Goal: Communication & Community: Answer question/provide support

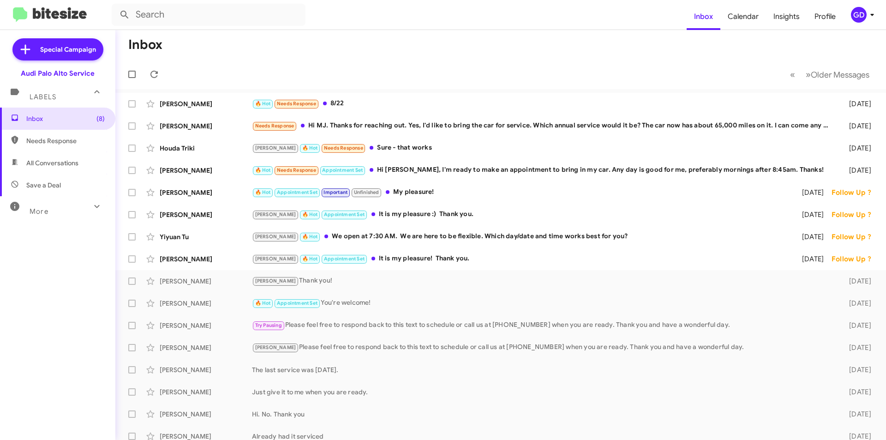
click at [46, 162] on span "All Conversations" at bounding box center [52, 162] width 52 height 9
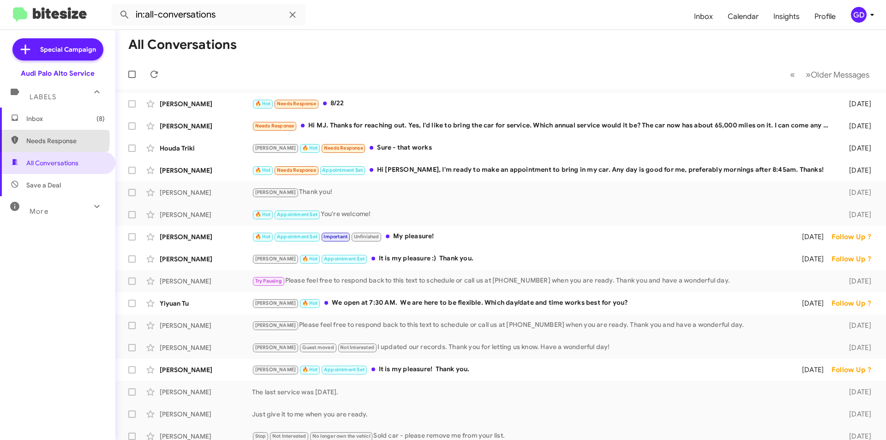
click at [37, 138] on span "Needs Response" at bounding box center [65, 140] width 78 height 9
type input "in:needs-response"
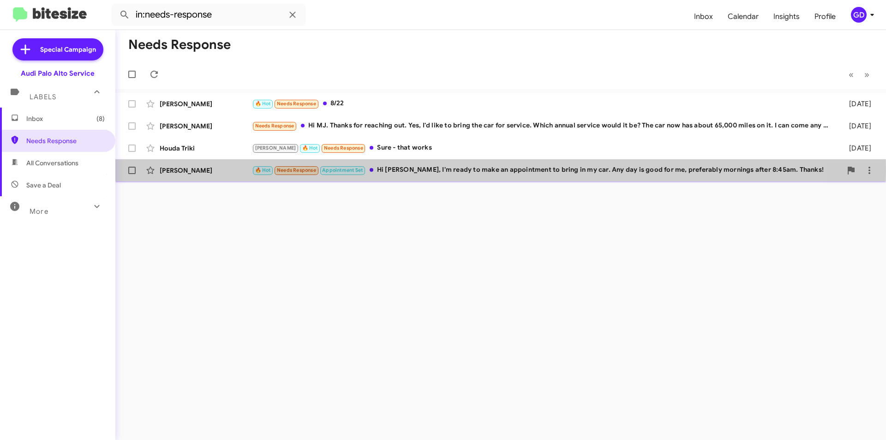
click at [446, 170] on div "🔥 Hot Needs Response Appointment Set Hi [PERSON_NAME], I'm ready to make an app…" at bounding box center [547, 170] width 590 height 11
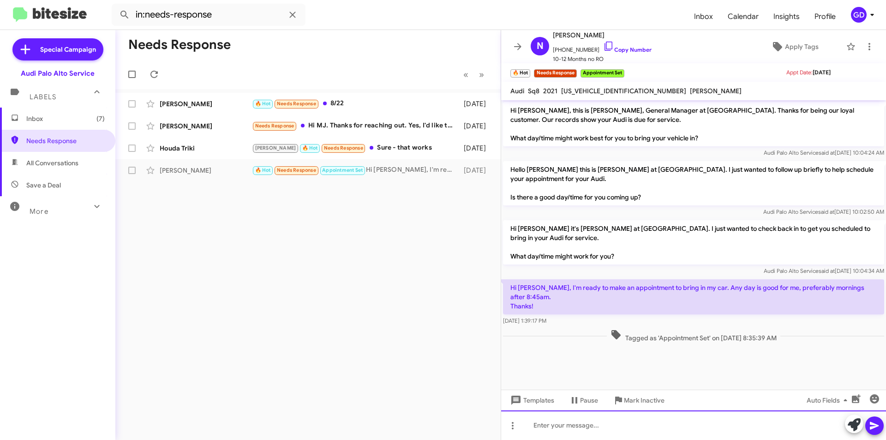
click at [550, 426] on div at bounding box center [693, 425] width 385 height 30
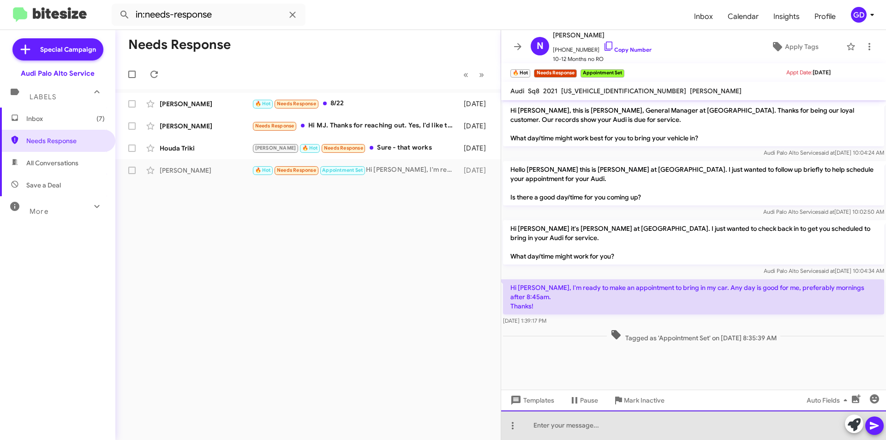
paste div
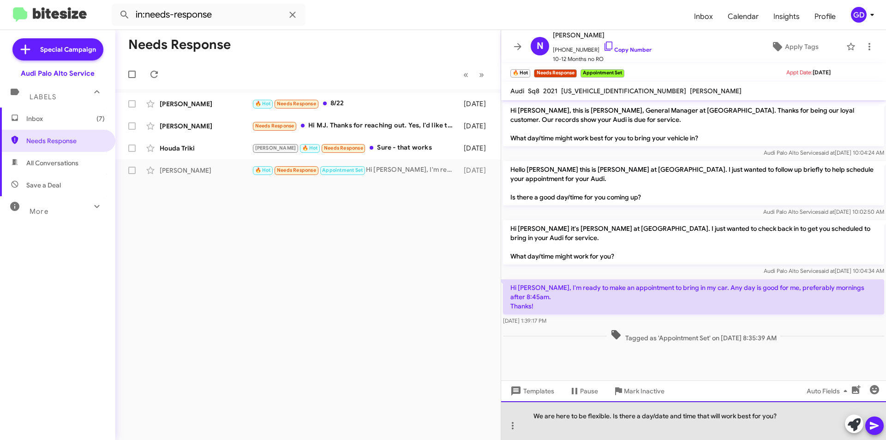
click at [613, 414] on div "We are here to be flexible. Is there a day/date and time that will work best fo…" at bounding box center [693, 420] width 385 height 39
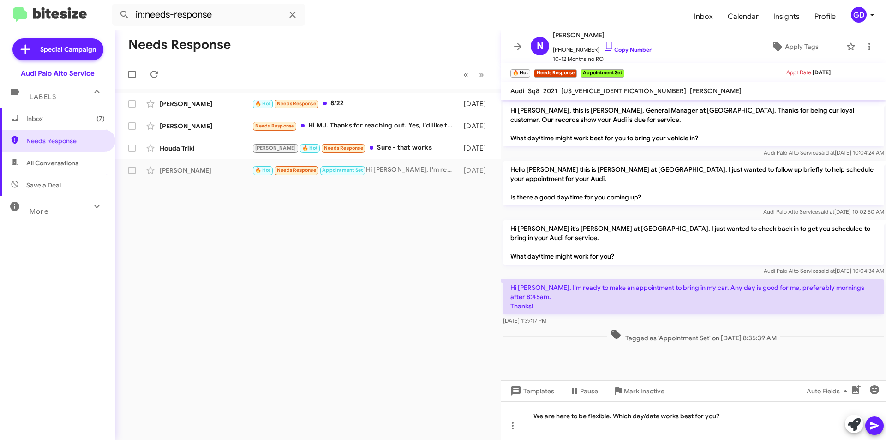
click at [872, 425] on icon at bounding box center [874, 425] width 11 height 11
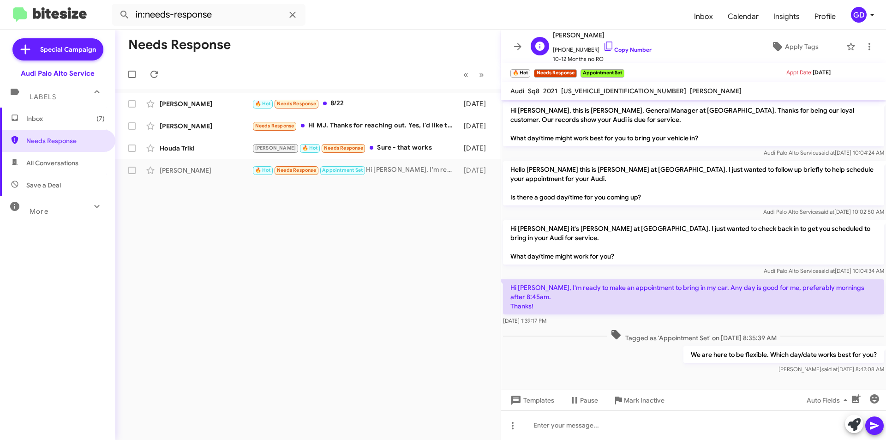
click at [623, 46] on span "[PHONE_NUMBER] Copy Number" at bounding box center [602, 48] width 99 height 14
click at [615, 48] on link "Copy Number" at bounding box center [627, 49] width 48 height 7
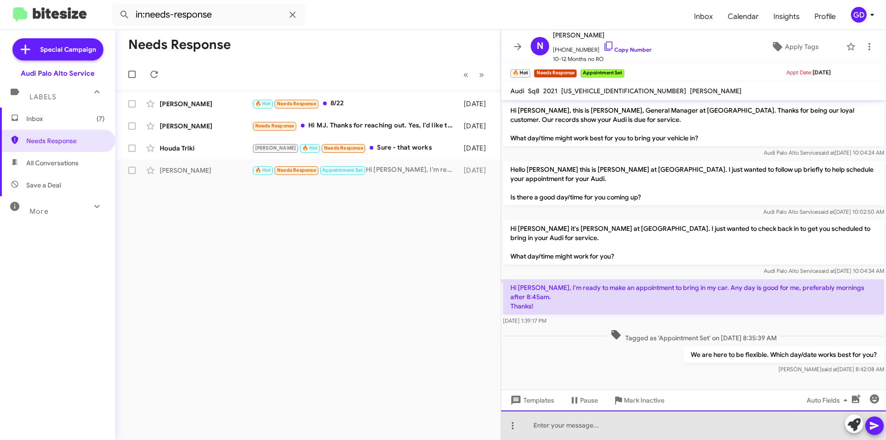
click at [547, 424] on div at bounding box center [693, 425] width 385 height 30
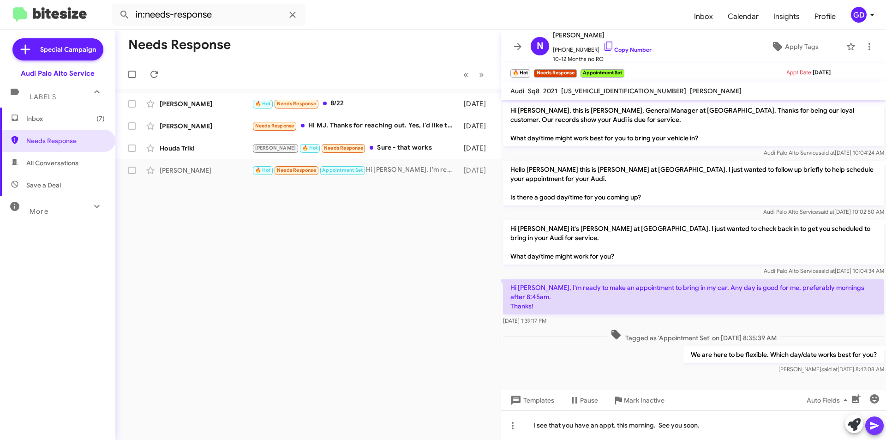
click at [874, 426] on icon at bounding box center [874, 426] width 9 height 8
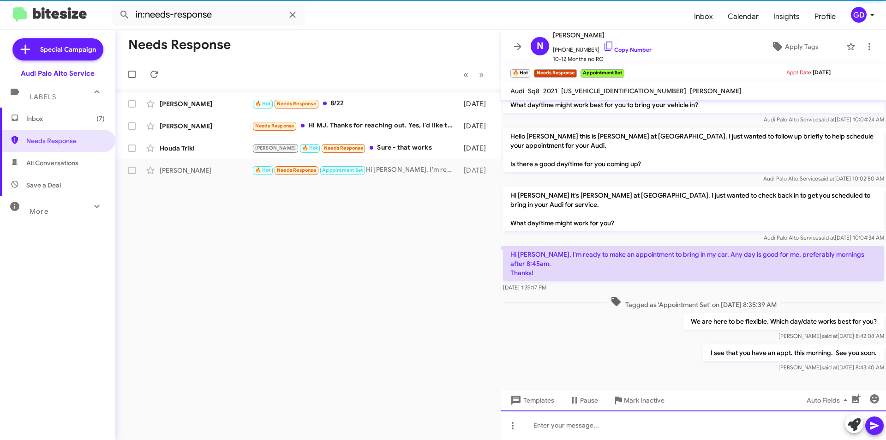
scroll to position [34, 0]
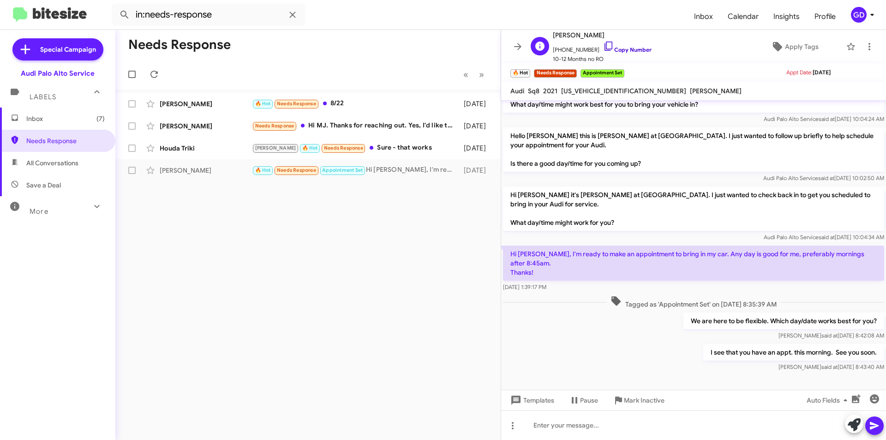
click at [626, 51] on link "Copy Number" at bounding box center [627, 49] width 48 height 7
click at [161, 149] on div "Houda Triki" at bounding box center [206, 147] width 92 height 9
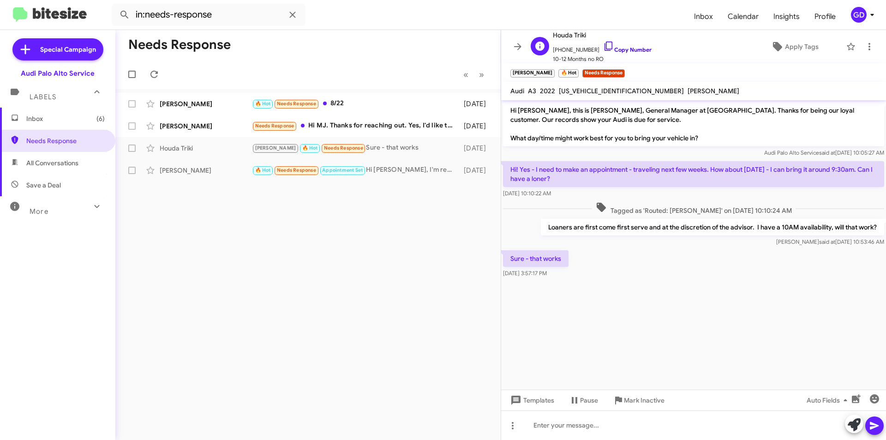
click at [622, 49] on link "Copy Number" at bounding box center [627, 49] width 48 height 7
click at [628, 48] on link "Copy Number" at bounding box center [627, 49] width 48 height 7
click at [536, 427] on div at bounding box center [693, 425] width 385 height 30
click at [872, 426] on icon at bounding box center [874, 425] width 11 height 11
click at [790, 51] on span "Apply Tags" at bounding box center [802, 46] width 34 height 17
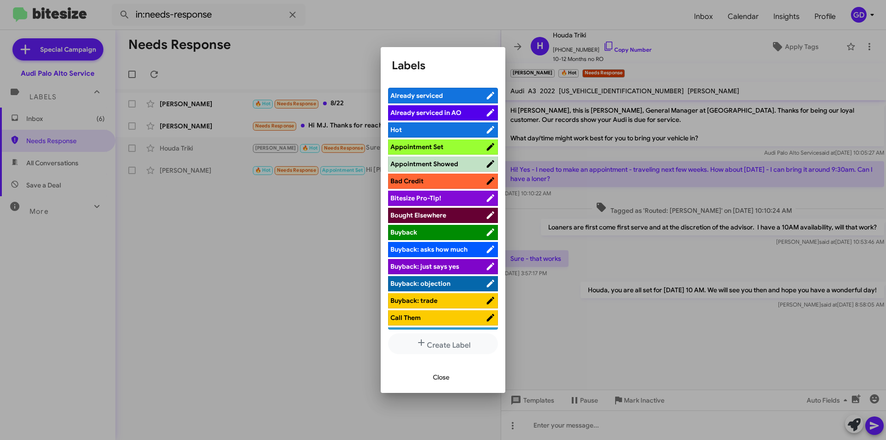
click at [431, 147] on span "Appointment Set" at bounding box center [416, 147] width 53 height 8
click at [440, 377] on span "Close" at bounding box center [441, 377] width 17 height 17
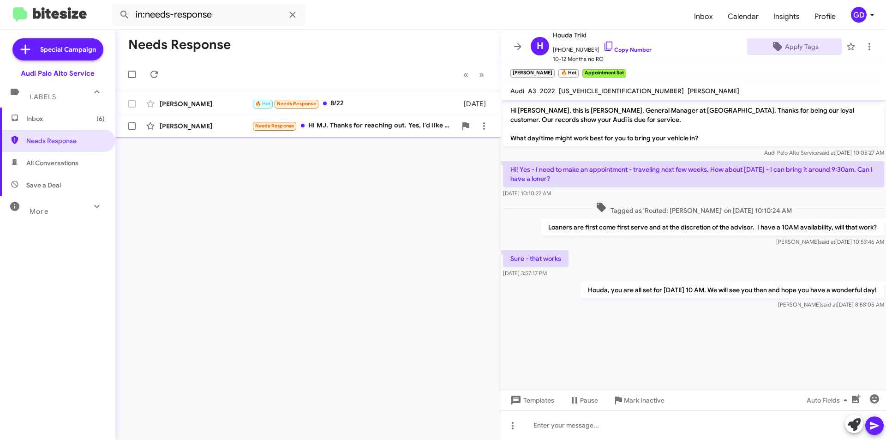
click at [185, 125] on div "[PERSON_NAME]" at bounding box center [206, 125] width 92 height 9
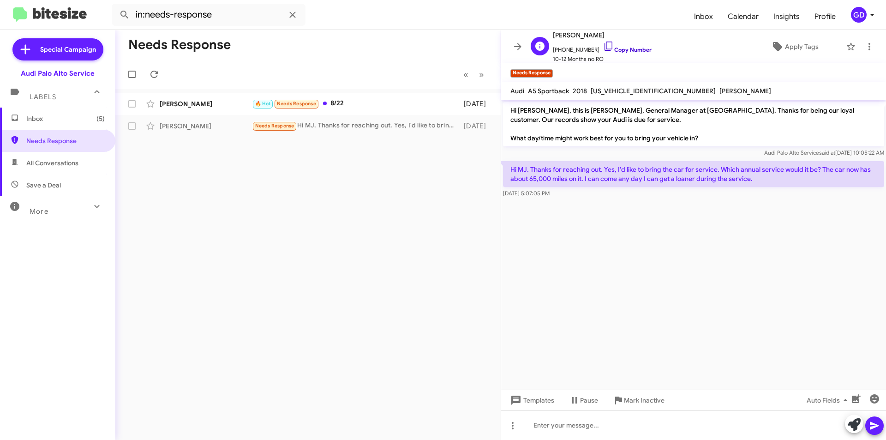
click at [624, 48] on link "Copy Number" at bounding box center [627, 49] width 48 height 7
click at [537, 425] on div at bounding box center [693, 425] width 385 height 30
click at [782, 424] on div "Your last service was for $70K service. Our loaners are first come first serve." at bounding box center [693, 425] width 385 height 30
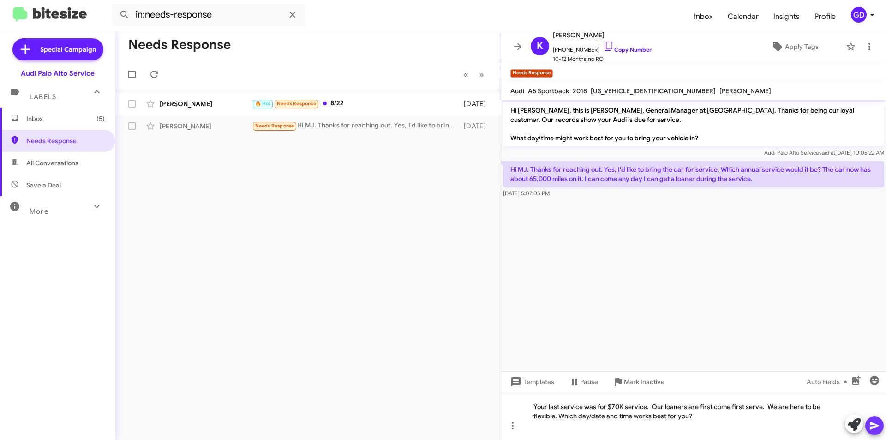
click at [873, 427] on icon at bounding box center [874, 426] width 9 height 8
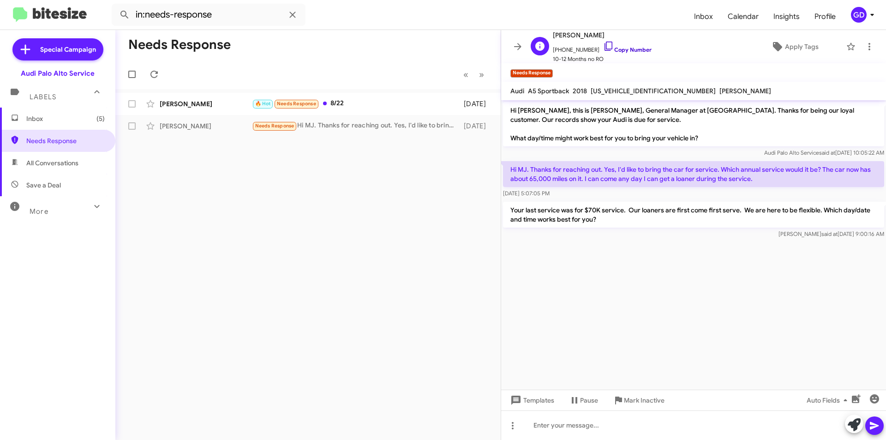
click at [625, 49] on link "Copy Number" at bounding box center [627, 49] width 48 height 7
click at [47, 119] on span "Inbox (5)" at bounding box center [65, 118] width 78 height 9
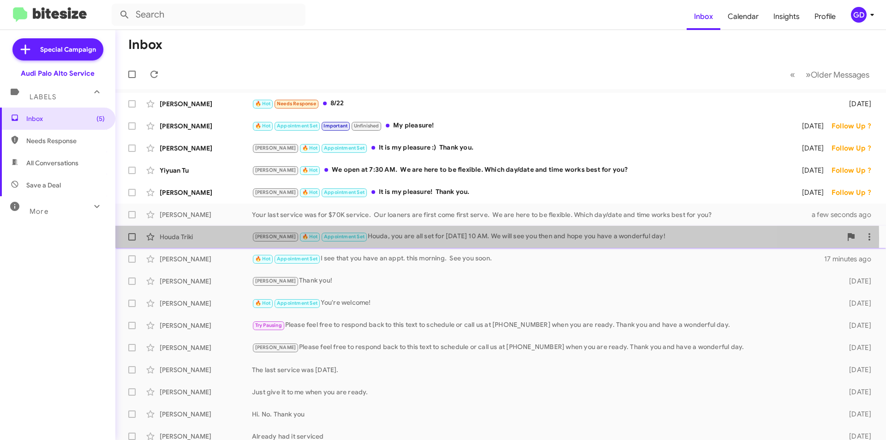
click at [183, 238] on div "Houda Triki" at bounding box center [206, 236] width 92 height 9
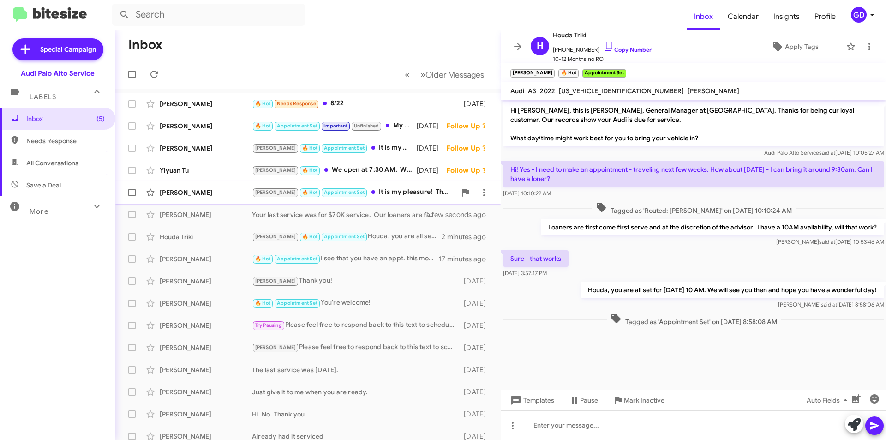
click at [189, 194] on div "[PERSON_NAME]" at bounding box center [206, 192] width 92 height 9
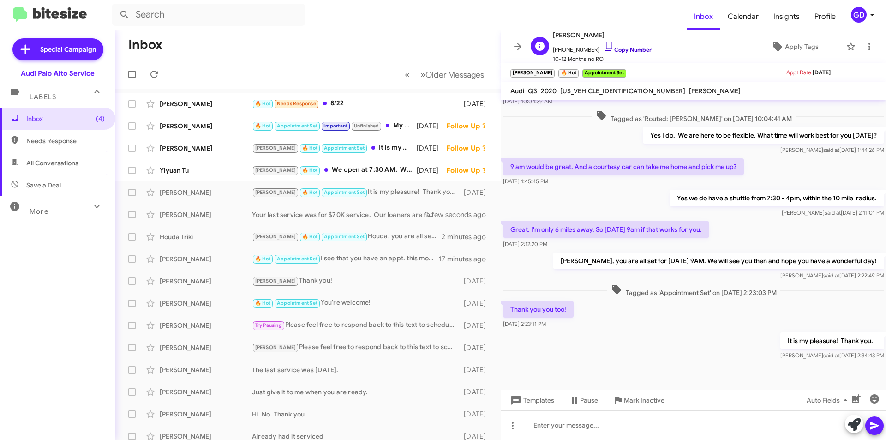
click at [624, 48] on link "Copy Number" at bounding box center [627, 49] width 48 height 7
click at [174, 170] on div "Yiyuan Tu" at bounding box center [206, 170] width 92 height 9
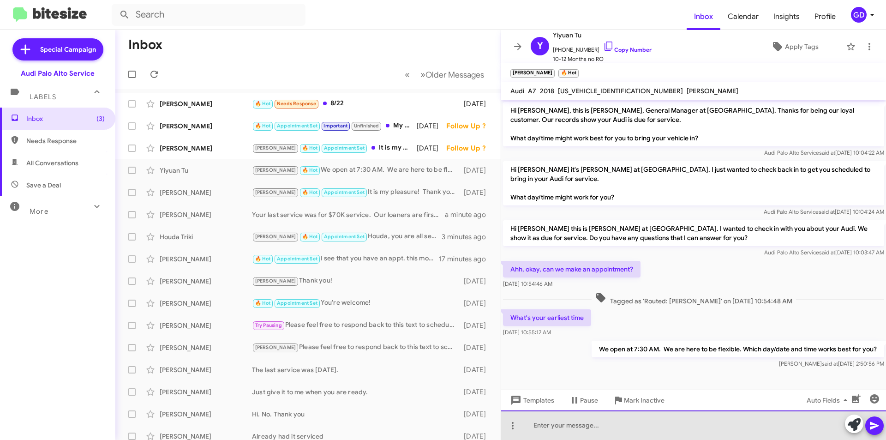
click at [549, 430] on div at bounding box center [693, 425] width 385 height 30
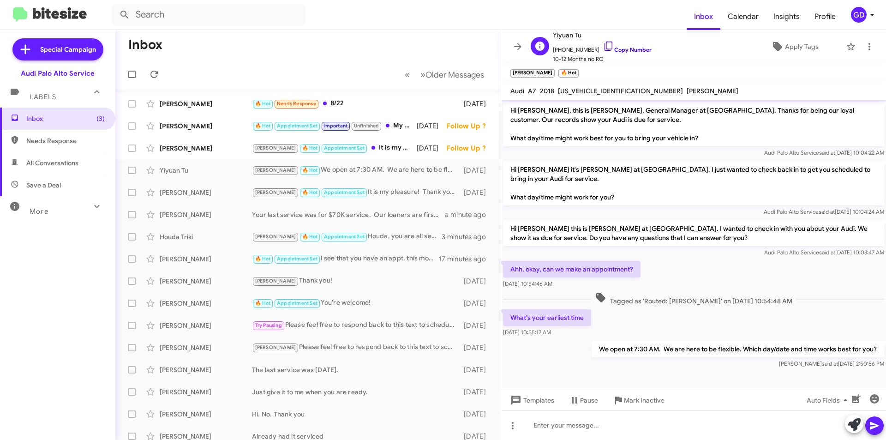
click at [626, 48] on link "Copy Number" at bounding box center [627, 49] width 48 height 7
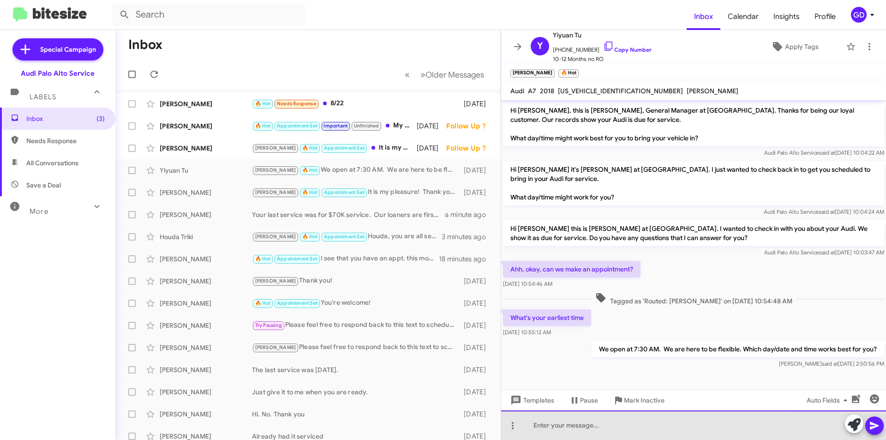
click at [543, 424] on div at bounding box center [693, 425] width 385 height 30
drag, startPoint x: 563, startPoint y: 424, endPoint x: 654, endPoint y: 426, distance: 90.9
click at [654, 426] on div "Hi [PERSON_NAME], just following" at bounding box center [693, 425] width 385 height 30
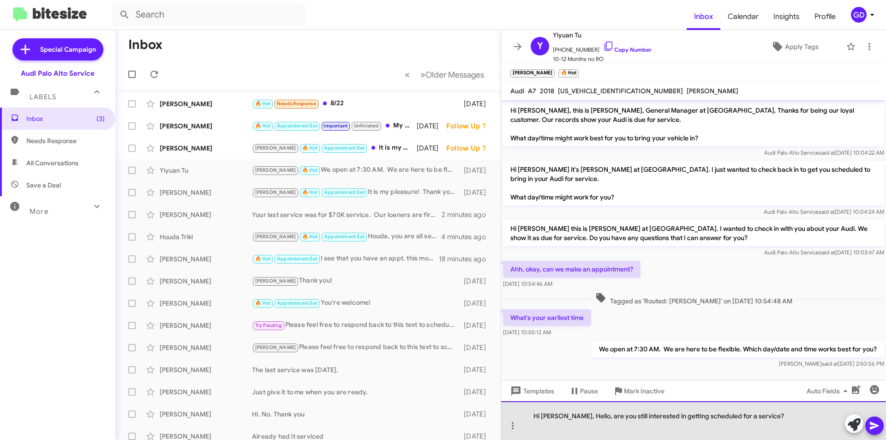
click at [570, 415] on div "Hi [PERSON_NAME], Hello, are you still interested in getting scheduled for a se…" at bounding box center [693, 420] width 385 height 39
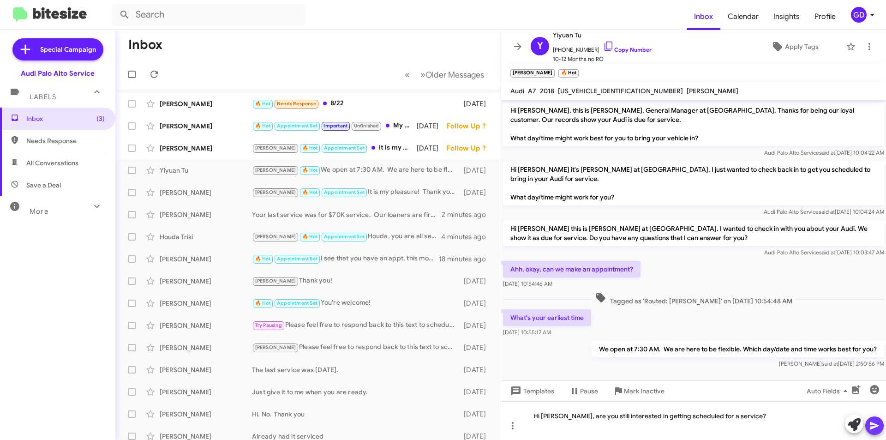
click at [875, 428] on icon at bounding box center [874, 425] width 11 height 11
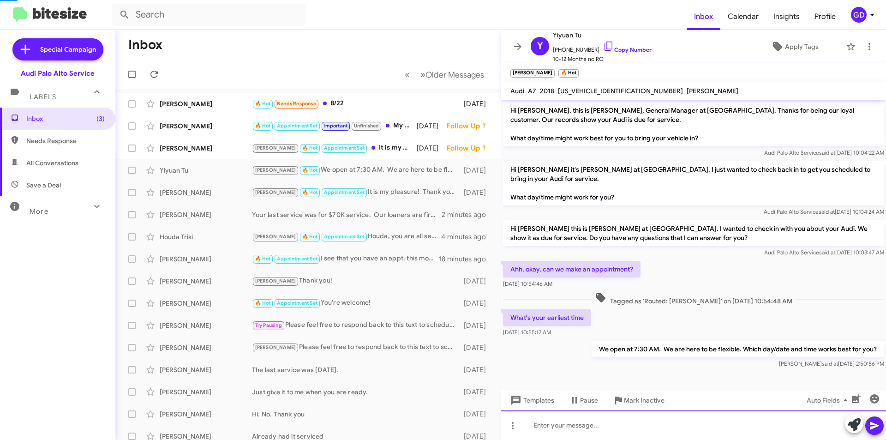
scroll to position [30, 0]
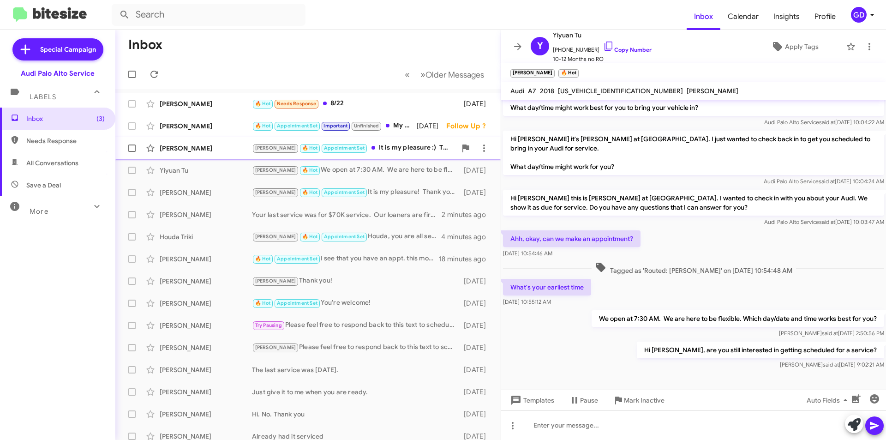
click at [192, 150] on div "[PERSON_NAME]" at bounding box center [206, 147] width 92 height 9
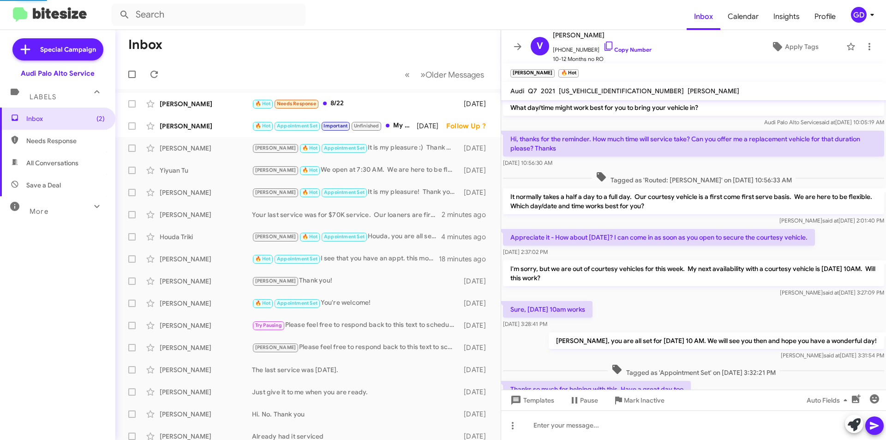
scroll to position [108, 0]
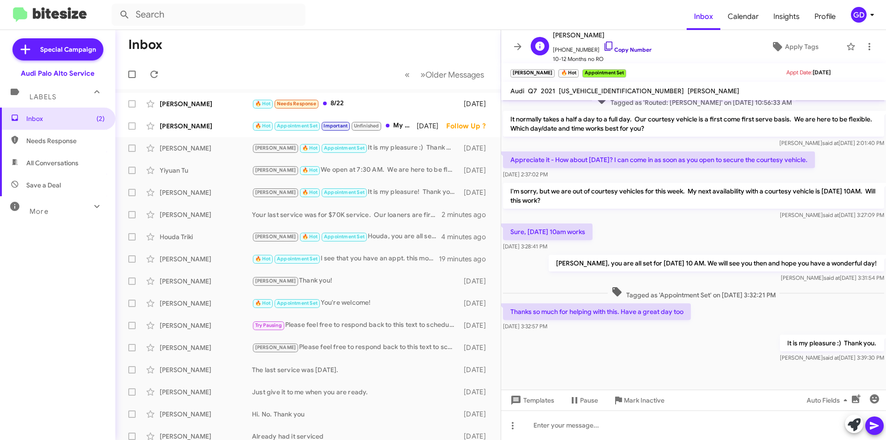
click at [633, 48] on link "Copy Number" at bounding box center [627, 49] width 48 height 7
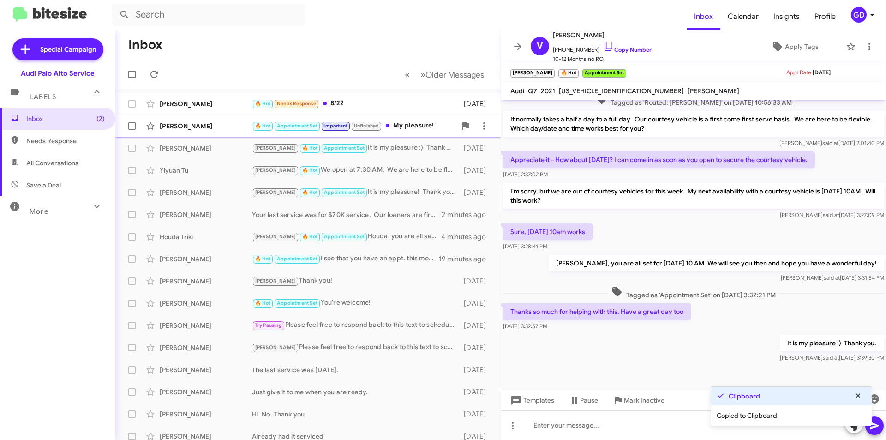
click at [187, 128] on div "[PERSON_NAME]" at bounding box center [206, 125] width 92 height 9
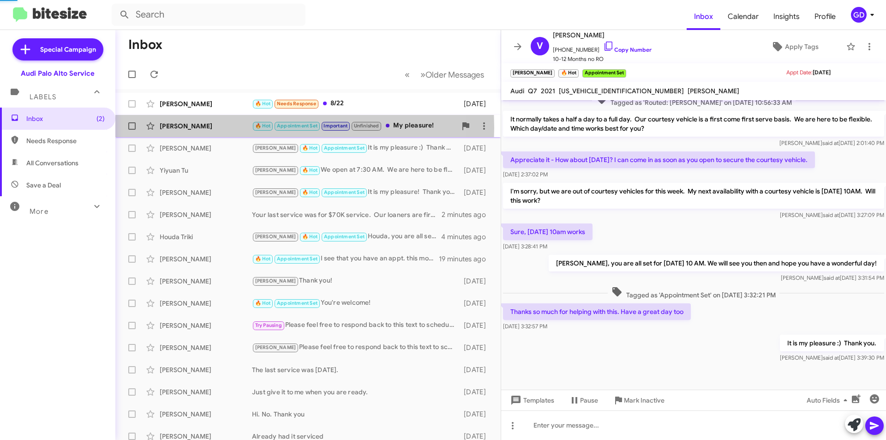
scroll to position [66, 0]
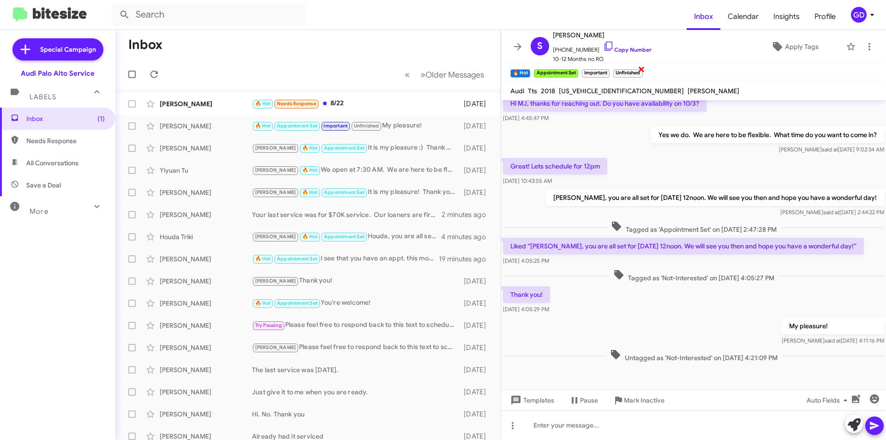
click at [641, 68] on span "×" at bounding box center [641, 68] width 7 height 11
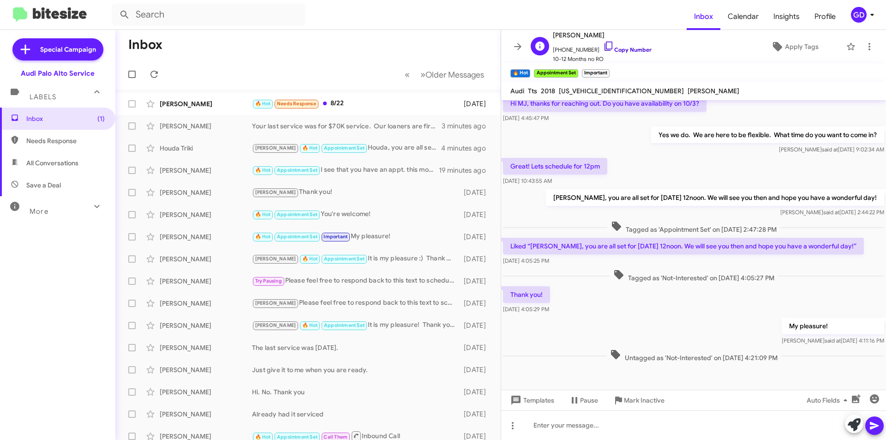
click at [628, 49] on link "Copy Number" at bounding box center [627, 49] width 48 height 7
click at [197, 105] on div "[PERSON_NAME]" at bounding box center [206, 103] width 92 height 9
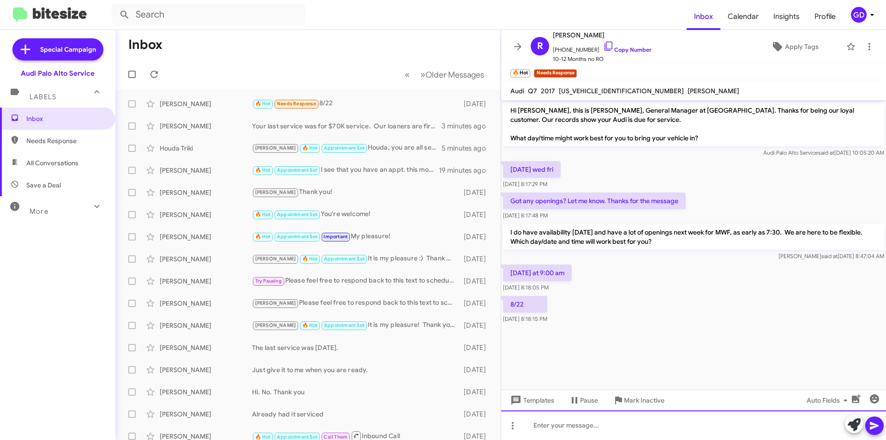
click at [543, 424] on div at bounding box center [693, 425] width 385 height 30
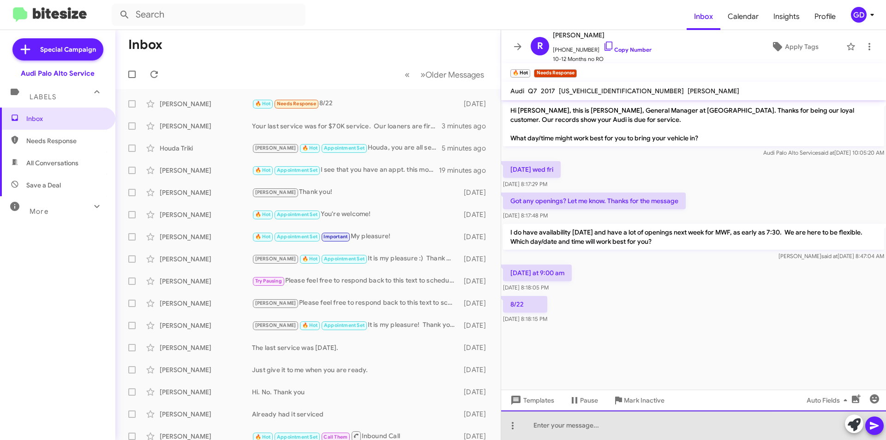
click at [536, 425] on div at bounding box center [693, 425] width 385 height 30
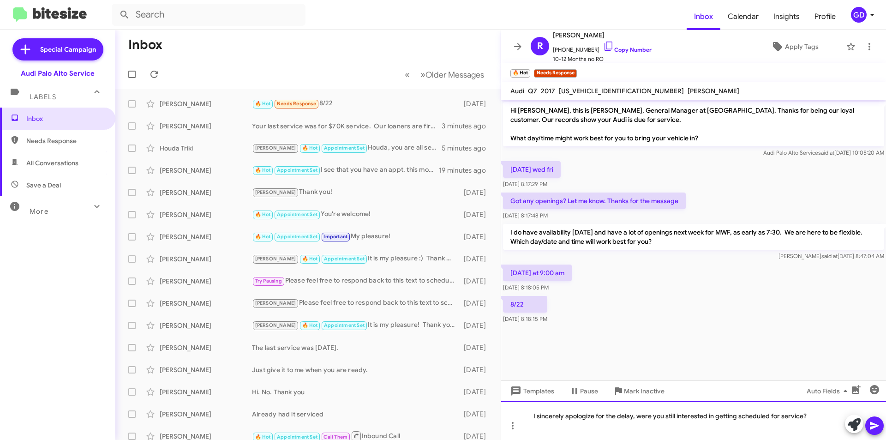
click at [635, 415] on div "I sincerely apologize for the delay, were you still interested in getting sched…" at bounding box center [693, 420] width 385 height 39
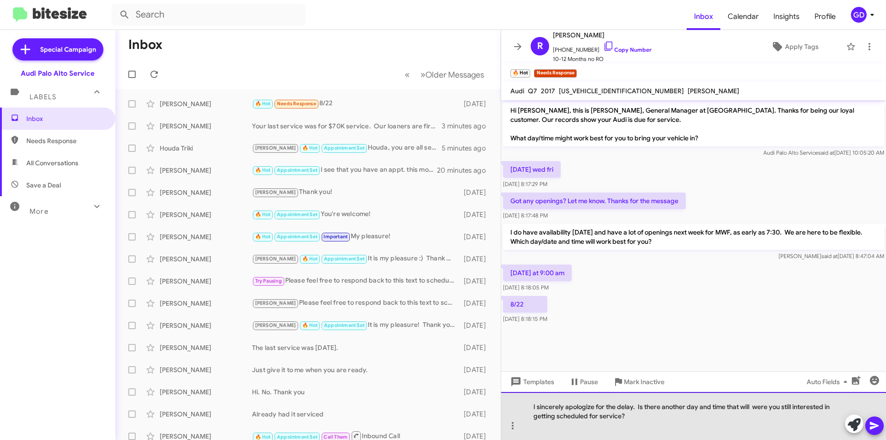
drag, startPoint x: 697, startPoint y: 408, endPoint x: 690, endPoint y: 387, distance: 22.2
click at [697, 403] on div "I sincerely apologize for the delay. Is there another day and time that will we…" at bounding box center [693, 416] width 385 height 48
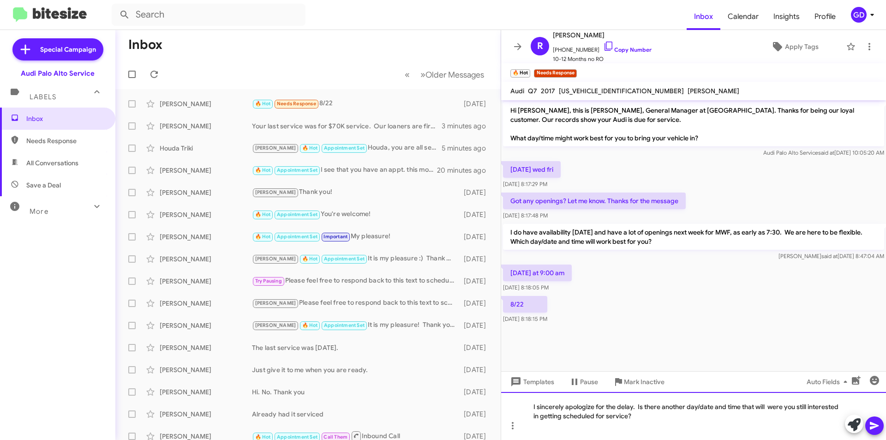
click at [778, 405] on div "I sincerely apologize for the delay. Is there another day/date and time that wi…" at bounding box center [693, 416] width 385 height 48
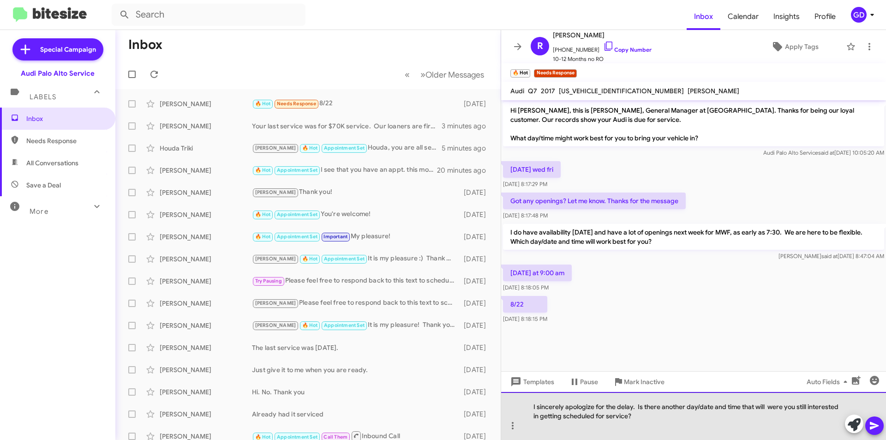
click at [778, 405] on div "I sincerely apologize for the delay. Is there another day/date and time that wi…" at bounding box center [693, 416] width 385 height 48
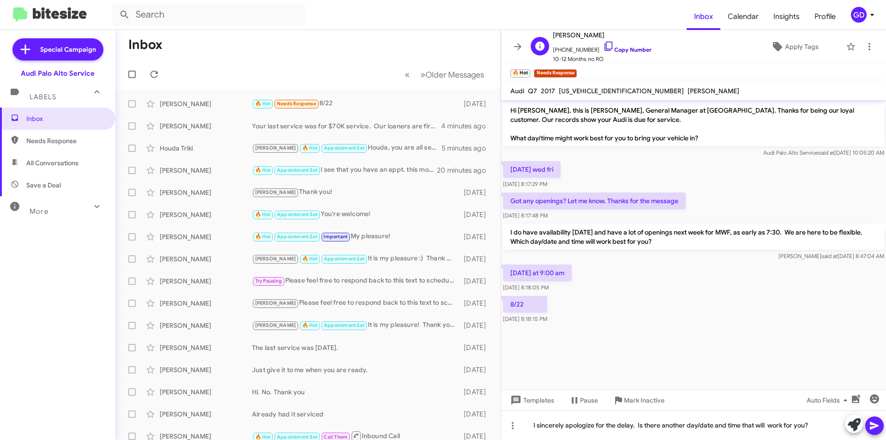
click at [624, 49] on link "Copy Number" at bounding box center [627, 49] width 48 height 7
click at [818, 322] on div "8/22 [DATE] 8:18:15 PM" at bounding box center [693, 309] width 385 height 31
click at [876, 427] on icon at bounding box center [874, 426] width 9 height 8
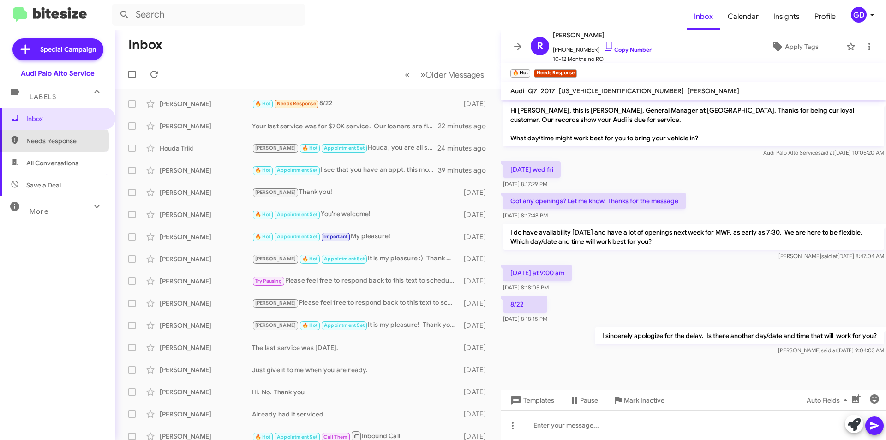
click at [48, 141] on span "Needs Response" at bounding box center [65, 140] width 78 height 9
type input "in:needs-response"
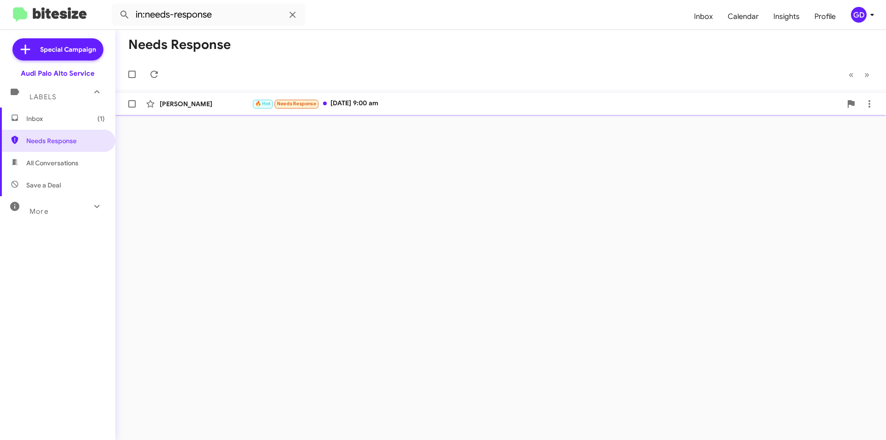
click at [385, 103] on div "🔥 Hot Needs Response [DATE] 9:00 am" at bounding box center [547, 103] width 590 height 11
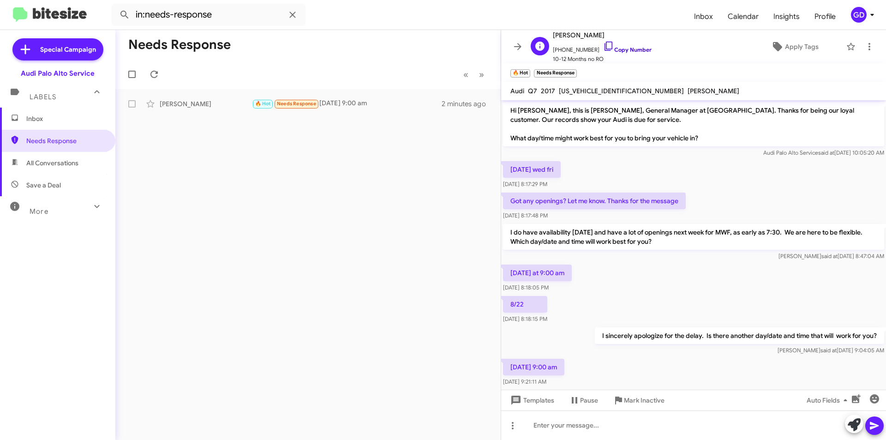
click at [619, 48] on link "Copy Number" at bounding box center [627, 49] width 48 height 7
click at [561, 424] on div at bounding box center [693, 425] width 385 height 30
paste div
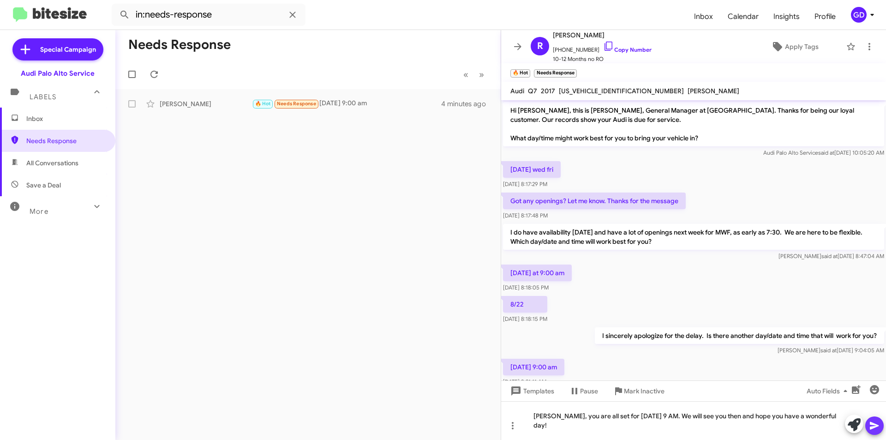
click at [876, 428] on icon at bounding box center [874, 425] width 11 height 11
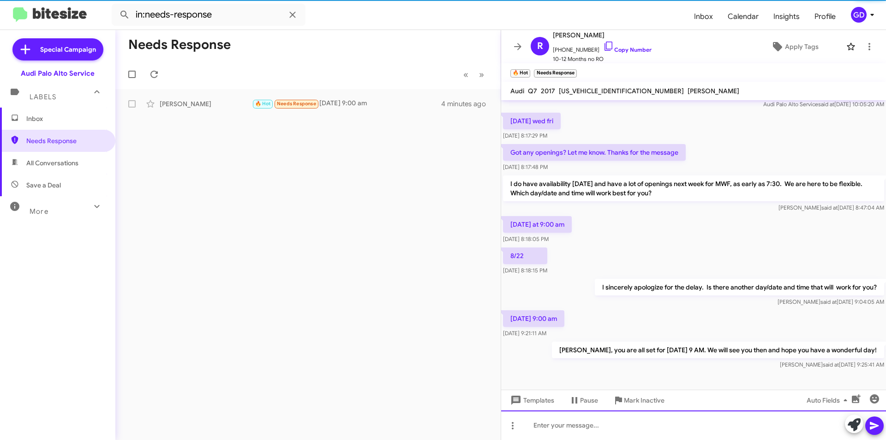
scroll to position [51, 0]
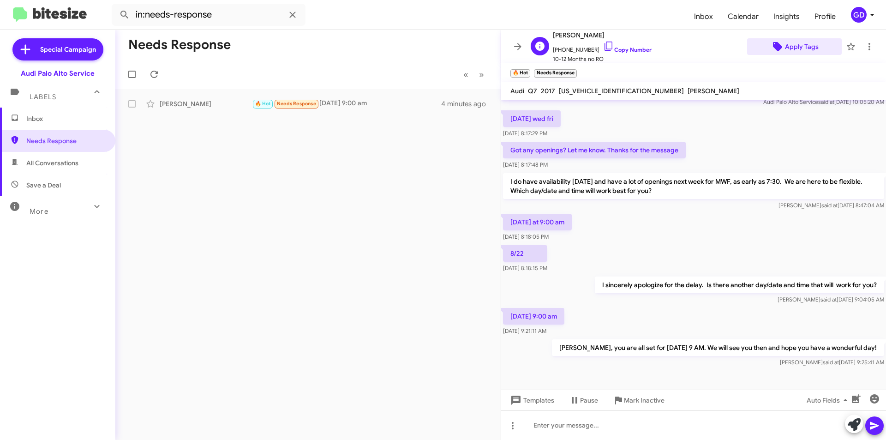
click at [797, 44] on span "Apply Tags" at bounding box center [802, 46] width 34 height 17
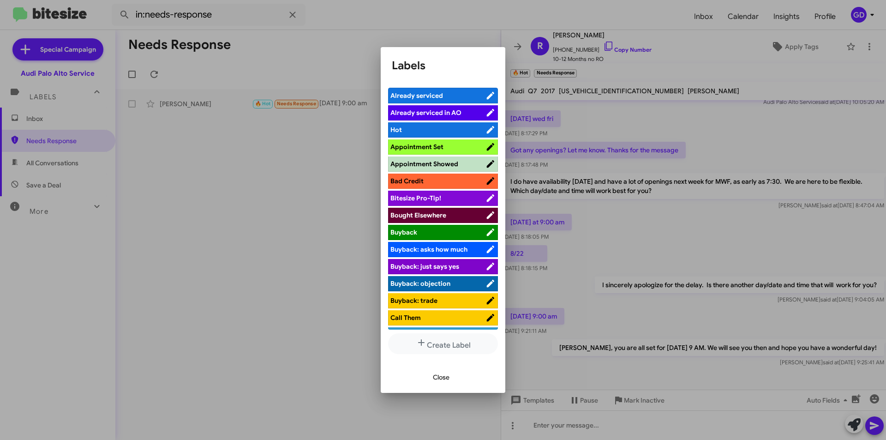
click at [422, 148] on span "Appointment Set" at bounding box center [416, 147] width 53 height 8
click at [440, 378] on span "Close" at bounding box center [441, 377] width 17 height 17
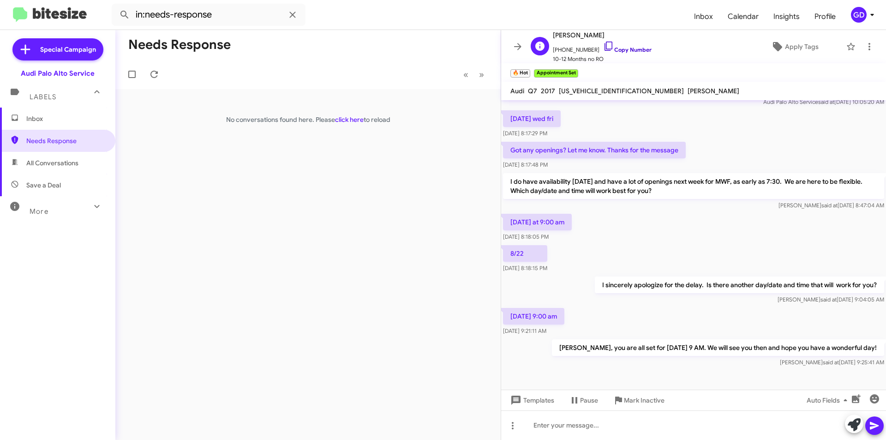
click at [618, 51] on link "Copy Number" at bounding box center [627, 49] width 48 height 7
click at [152, 75] on icon at bounding box center [154, 74] width 11 height 11
click at [24, 121] on span "Inbox" at bounding box center [57, 118] width 115 height 22
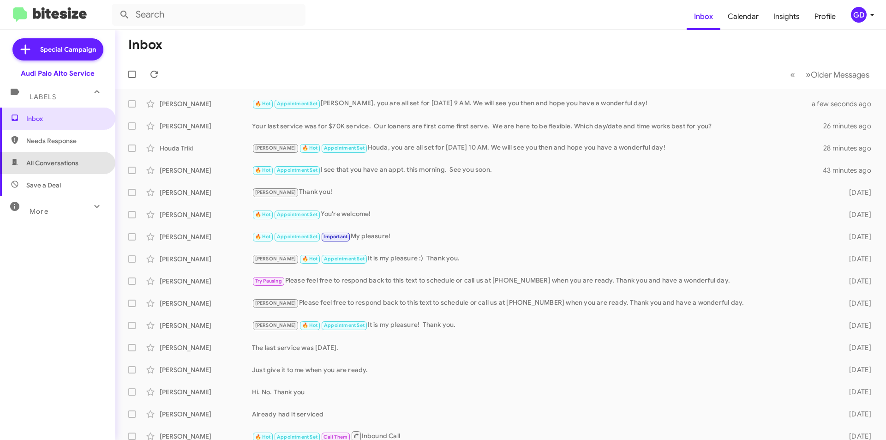
click at [58, 163] on span "All Conversations" at bounding box center [52, 162] width 52 height 9
type input "in:all-conversations"
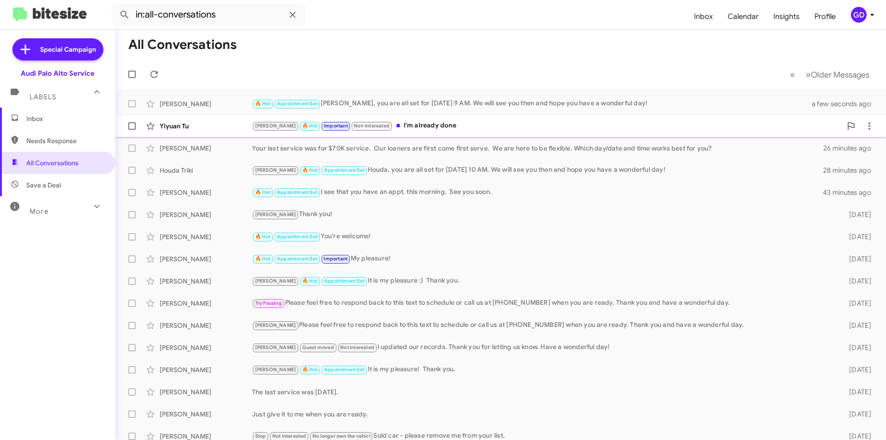
click at [182, 128] on div "Yiyuan Tu" at bounding box center [206, 125] width 92 height 9
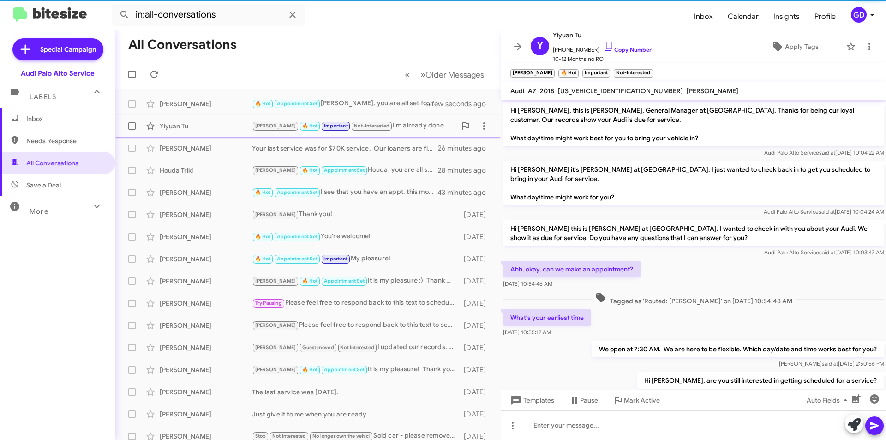
scroll to position [65, 0]
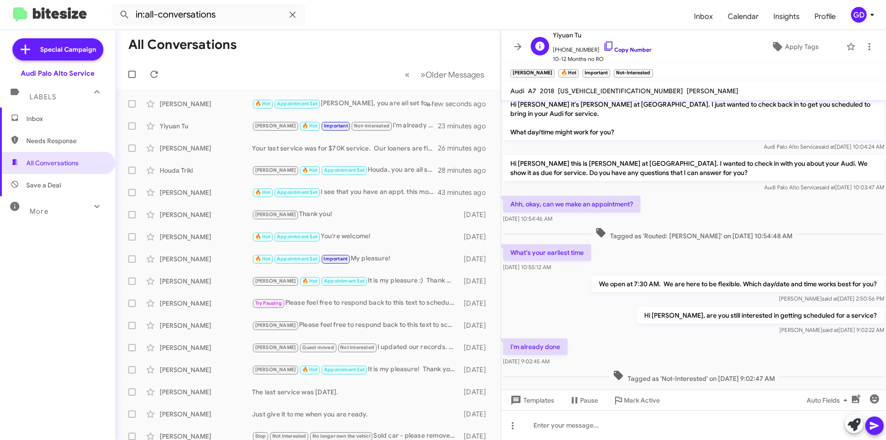
click at [624, 49] on link "Copy Number" at bounding box center [627, 49] width 48 height 7
click at [648, 69] on span "×" at bounding box center [651, 68] width 7 height 11
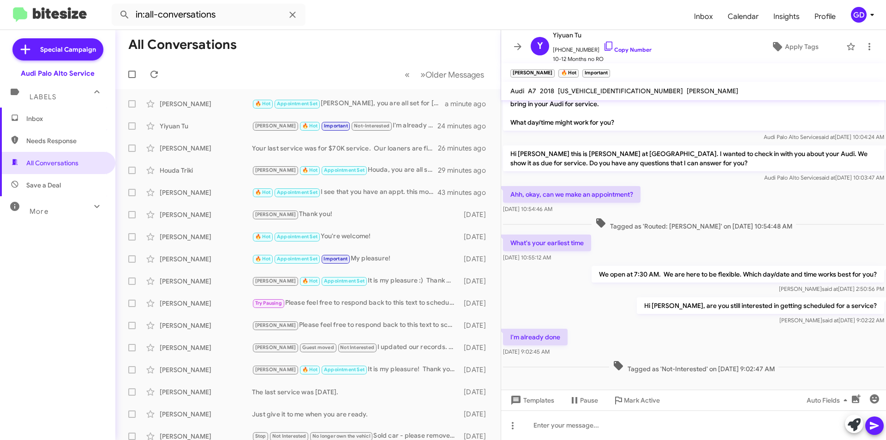
scroll to position [84, 0]
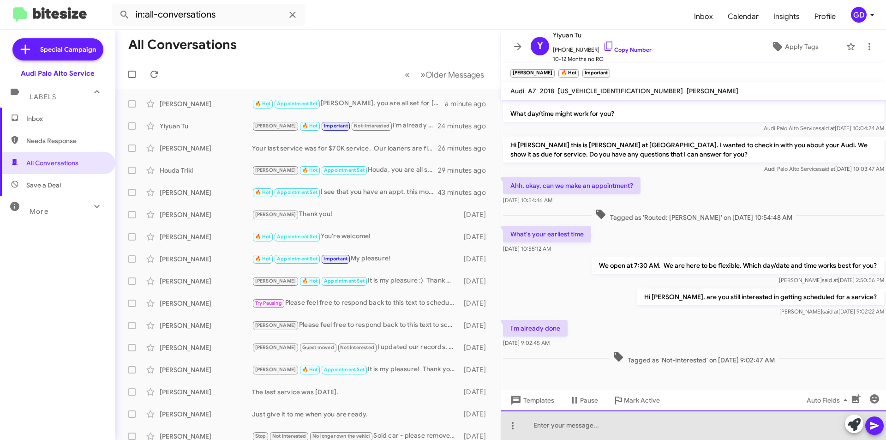
click at [553, 425] on div at bounding box center [693, 425] width 385 height 30
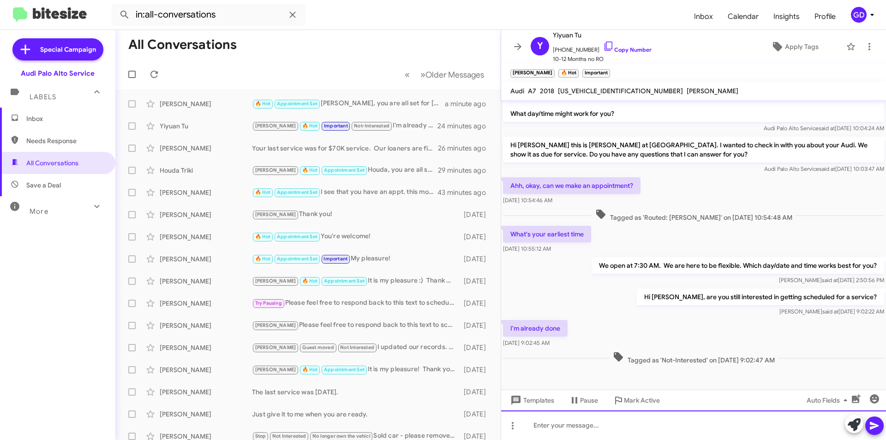
click at [551, 426] on div at bounding box center [693, 425] width 385 height 30
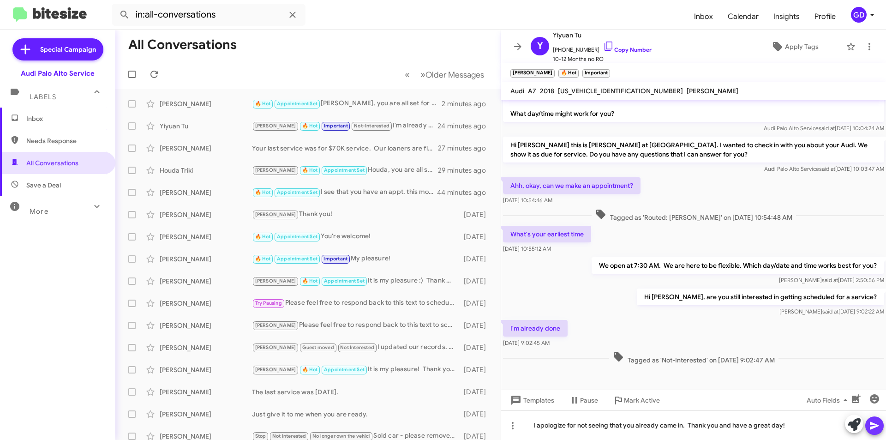
click at [876, 426] on icon at bounding box center [874, 426] width 9 height 8
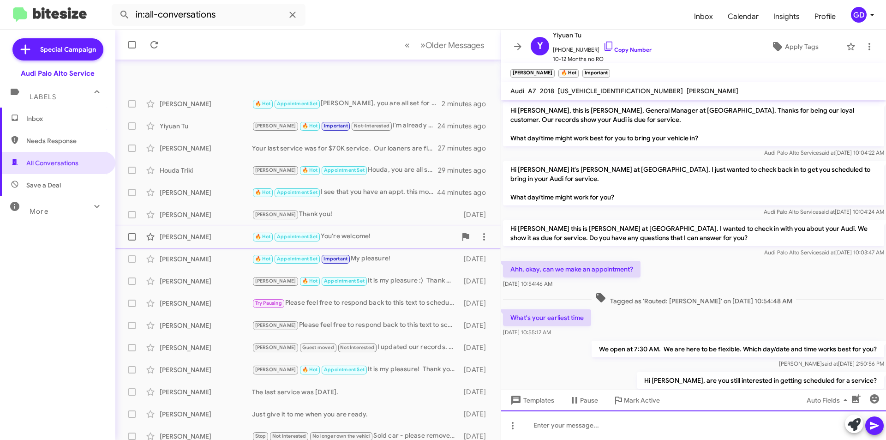
scroll to position [96, 0]
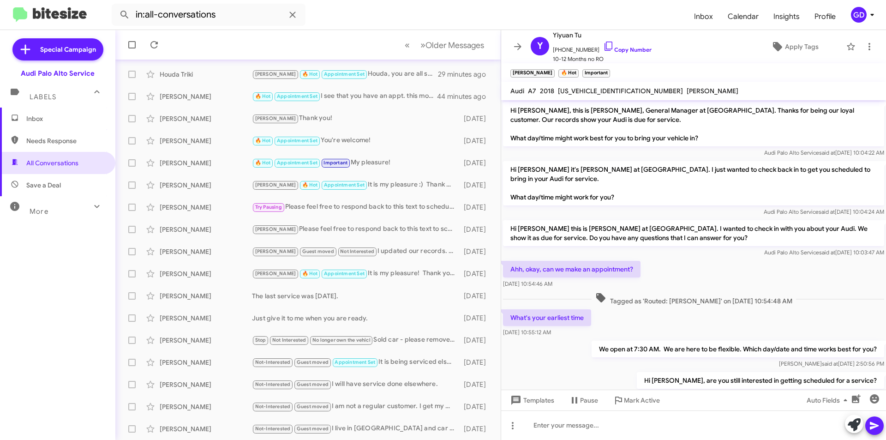
click at [45, 187] on span "Save a Deal" at bounding box center [43, 184] width 35 height 9
type input "in:not-interested"
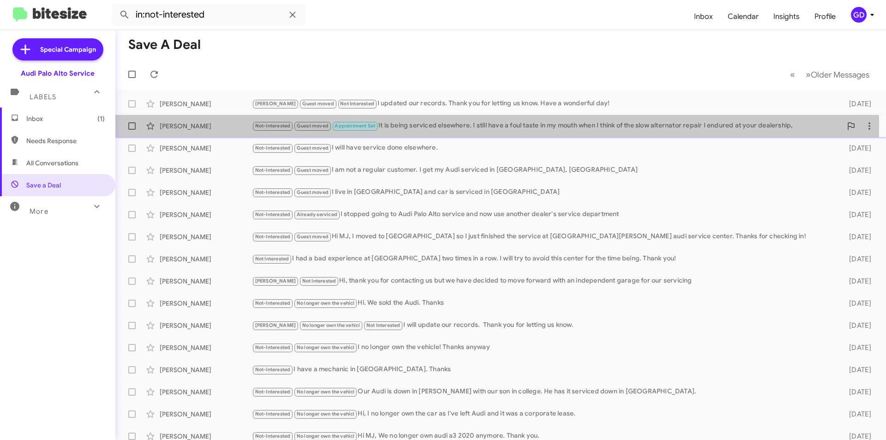
click at [399, 125] on div "Not-Interested Guest moved Appointment Set It is being serviced elsewhere. I st…" at bounding box center [547, 125] width 590 height 11
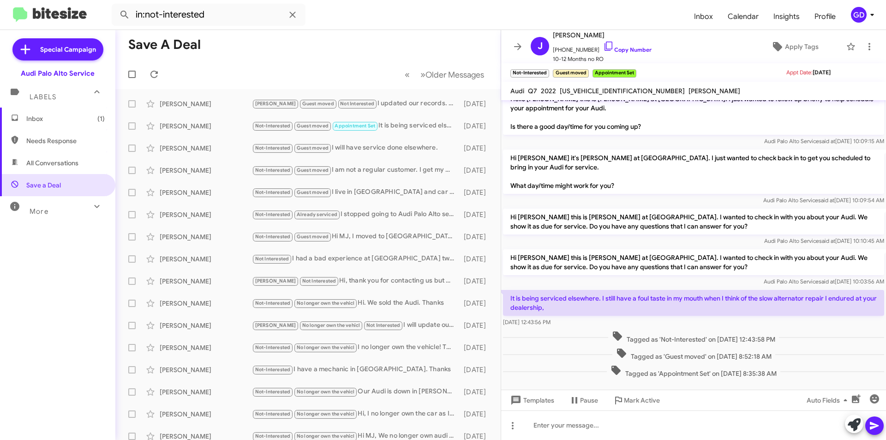
scroll to position [82, 0]
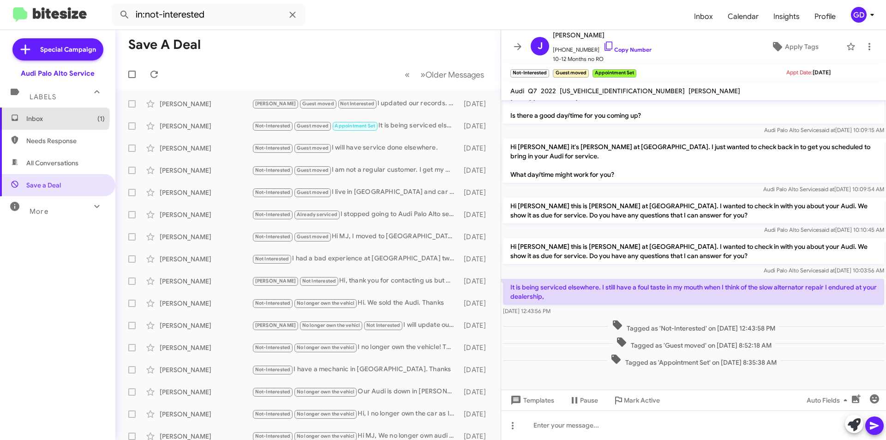
click at [42, 117] on span "Inbox (1)" at bounding box center [65, 118] width 78 height 9
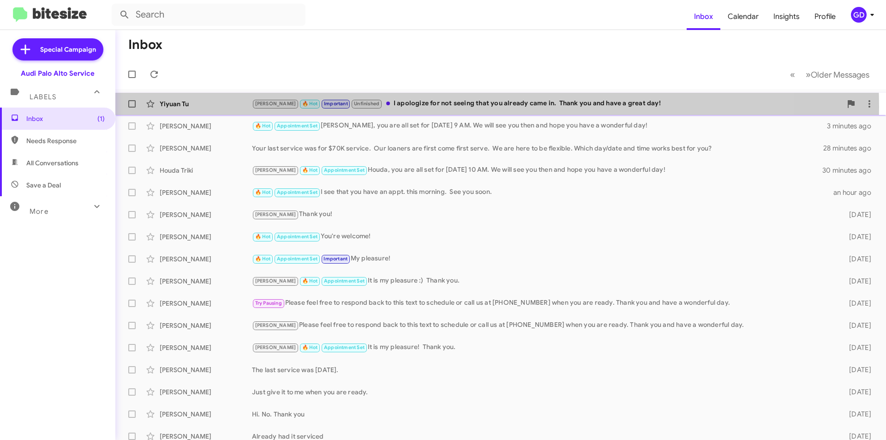
click at [426, 107] on div "[PERSON_NAME] 🔥 Hot Important Unfinished I apologize for not seeing that you al…" at bounding box center [547, 103] width 590 height 11
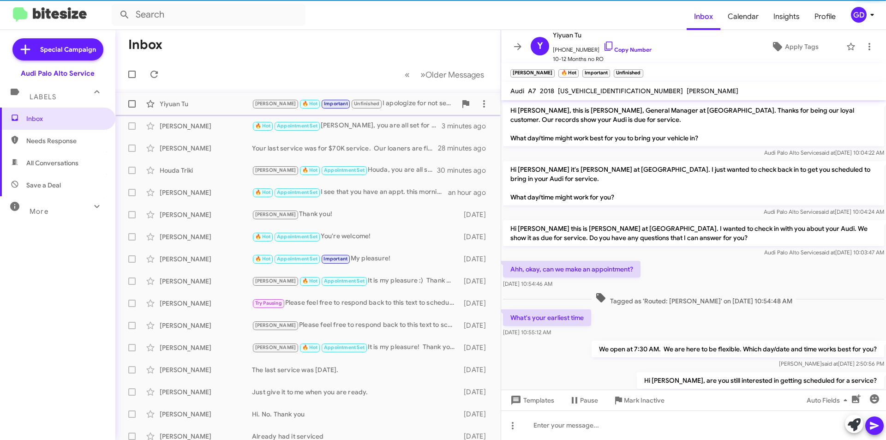
scroll to position [118, 0]
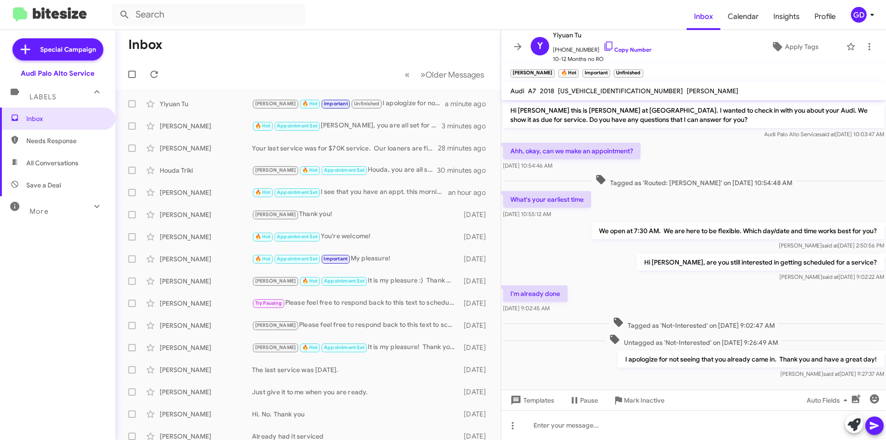
click at [41, 143] on span "Needs Response" at bounding box center [65, 140] width 78 height 9
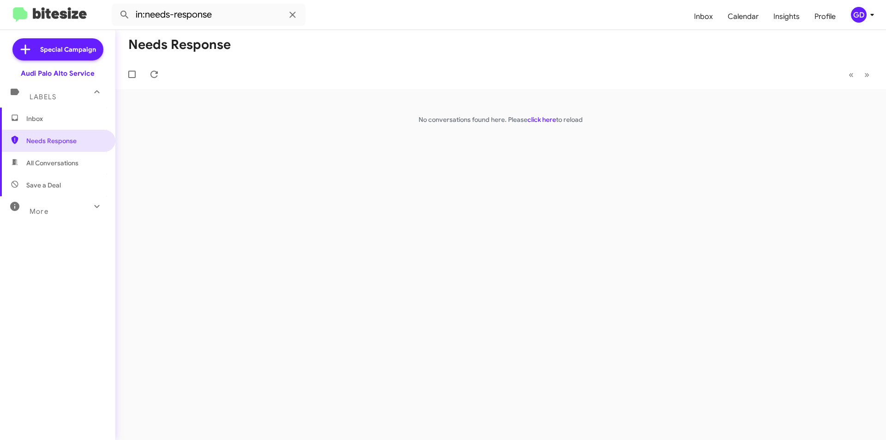
click at [44, 185] on span "Save a Deal" at bounding box center [43, 184] width 35 height 9
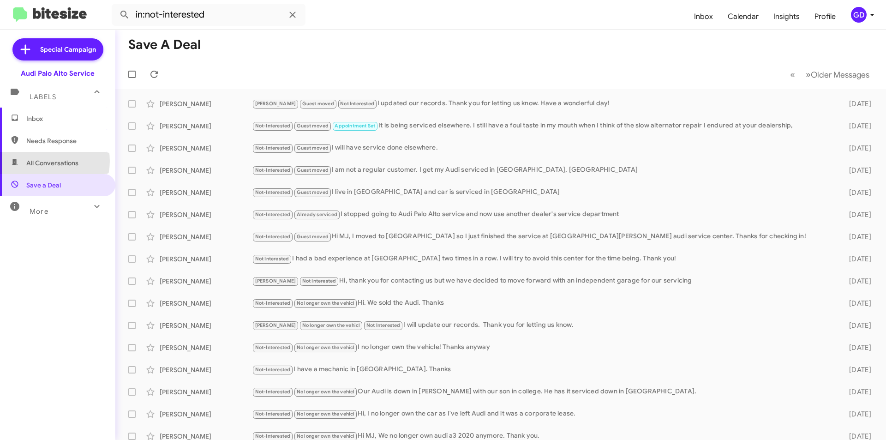
click at [48, 161] on span "All Conversations" at bounding box center [52, 162] width 52 height 9
type input "in:all-conversations"
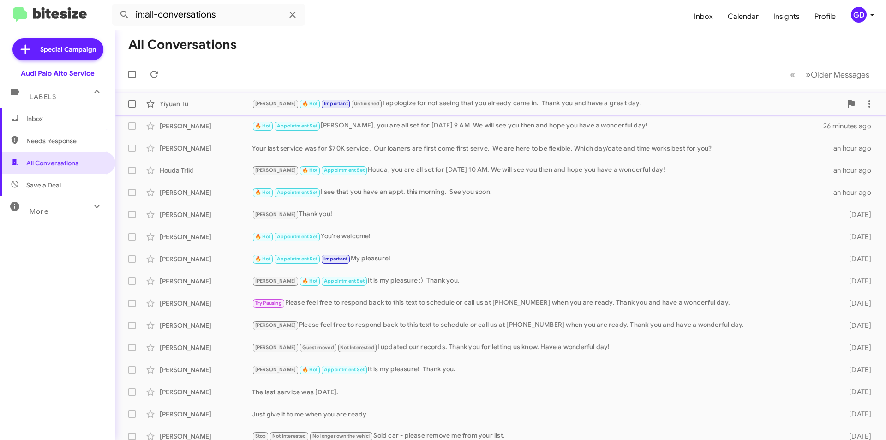
click at [175, 105] on div "Yiyuan Tu" at bounding box center [206, 103] width 92 height 9
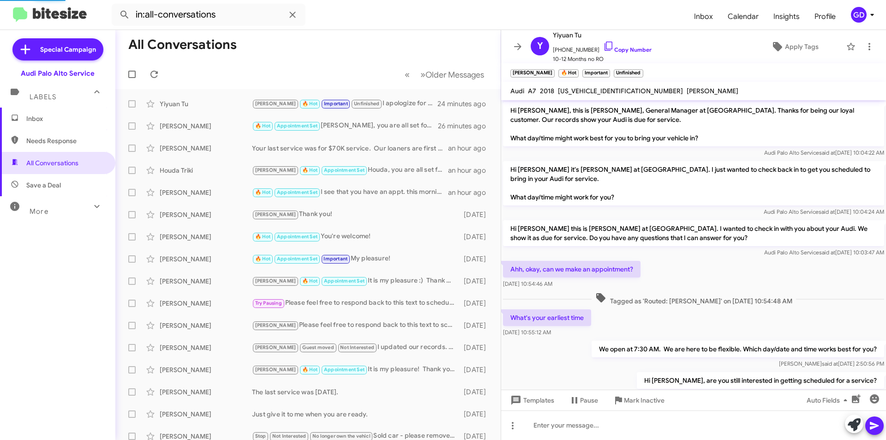
scroll to position [100, 0]
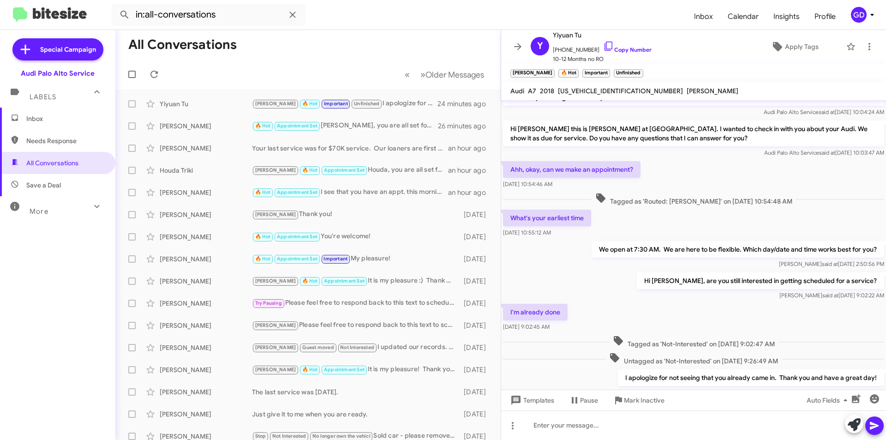
drag, startPoint x: 619, startPoint y: 69, endPoint x: 618, endPoint y: 74, distance: 5.1
click at [638, 68] on span "×" at bounding box center [641, 68] width 6 height 11
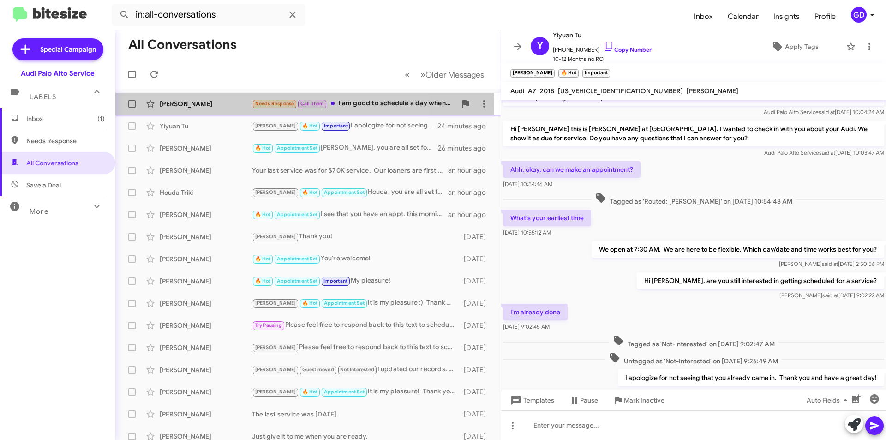
click at [168, 102] on div "[PERSON_NAME]" at bounding box center [206, 103] width 92 height 9
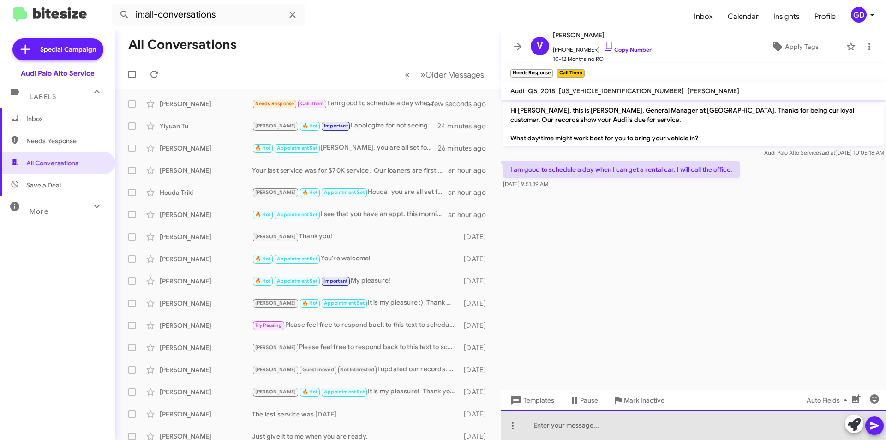
click at [546, 430] on div at bounding box center [693, 425] width 385 height 30
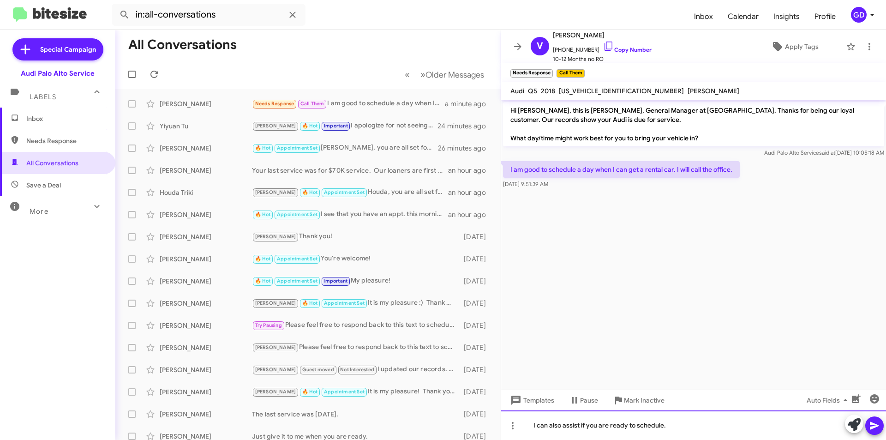
click at [686, 427] on div "I can also assist if you are ready to schedule." at bounding box center [693, 425] width 385 height 30
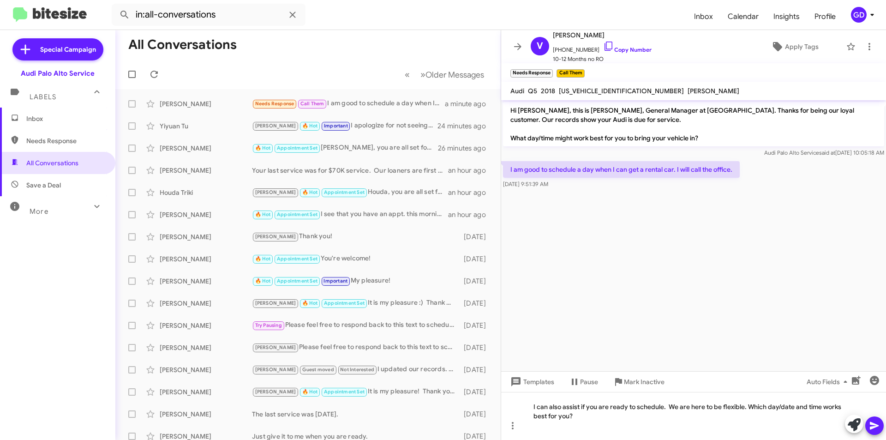
drag, startPoint x: 865, startPoint y: 424, endPoint x: 870, endPoint y: 425, distance: 5.2
click at [867, 425] on div at bounding box center [864, 424] width 39 height 20
click at [872, 427] on icon at bounding box center [874, 426] width 9 height 8
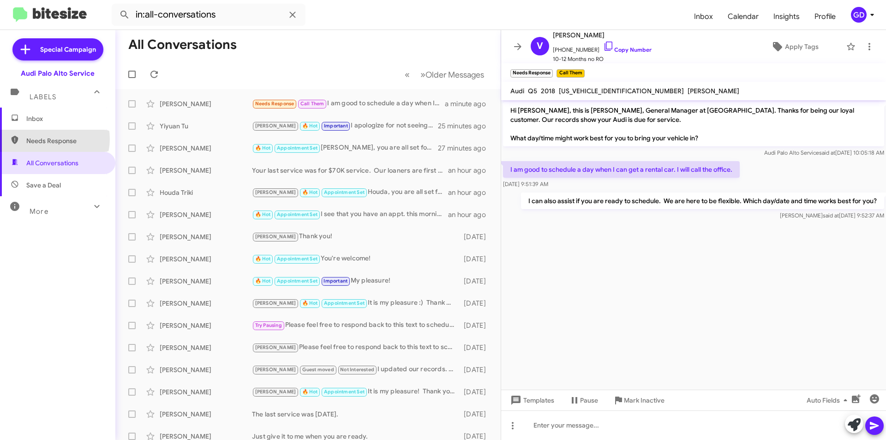
click at [52, 139] on span "Needs Response" at bounding box center [65, 140] width 78 height 9
type input "in:needs-response"
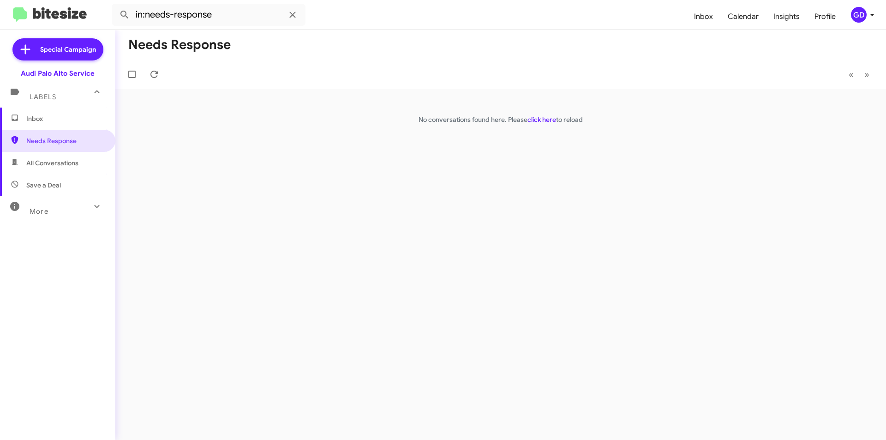
click at [42, 116] on span "Inbox" at bounding box center [65, 118] width 78 height 9
